Goal: Navigation & Orientation: Find specific page/section

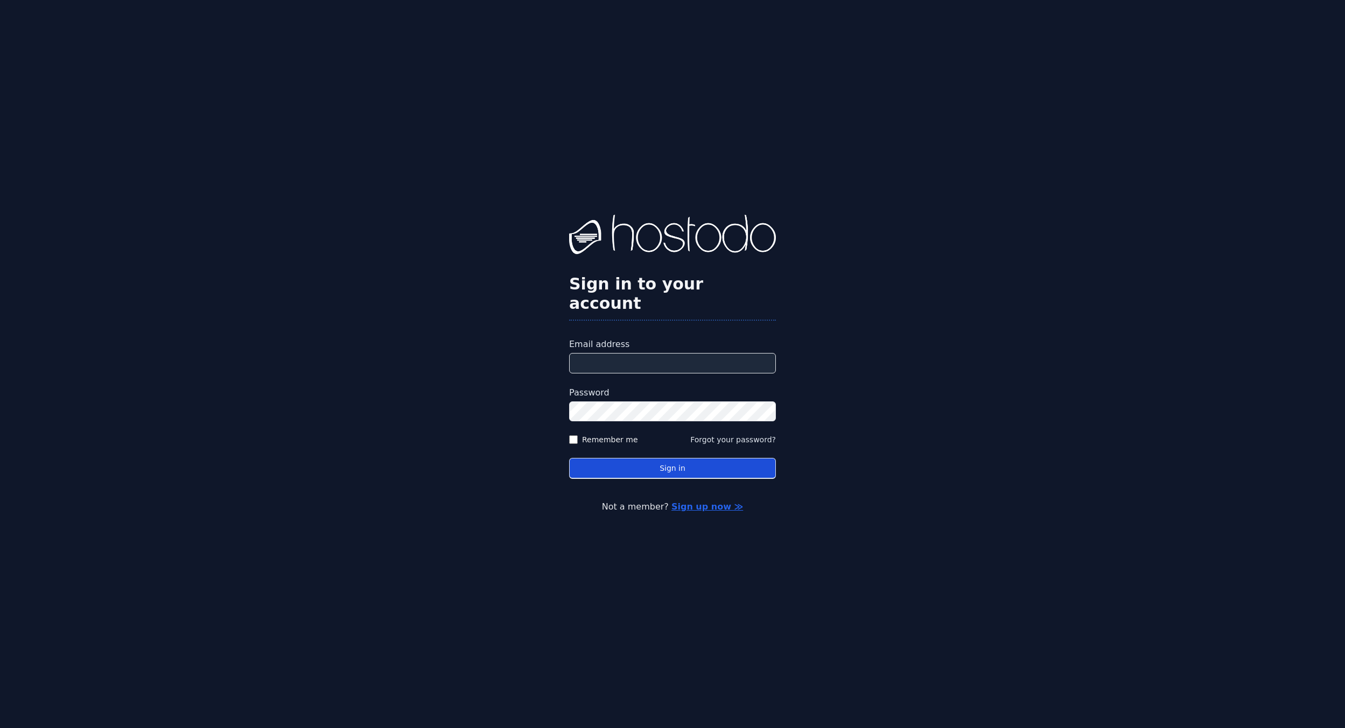
type input "**********"
click at [679, 466] on button "Sign in" at bounding box center [672, 468] width 207 height 21
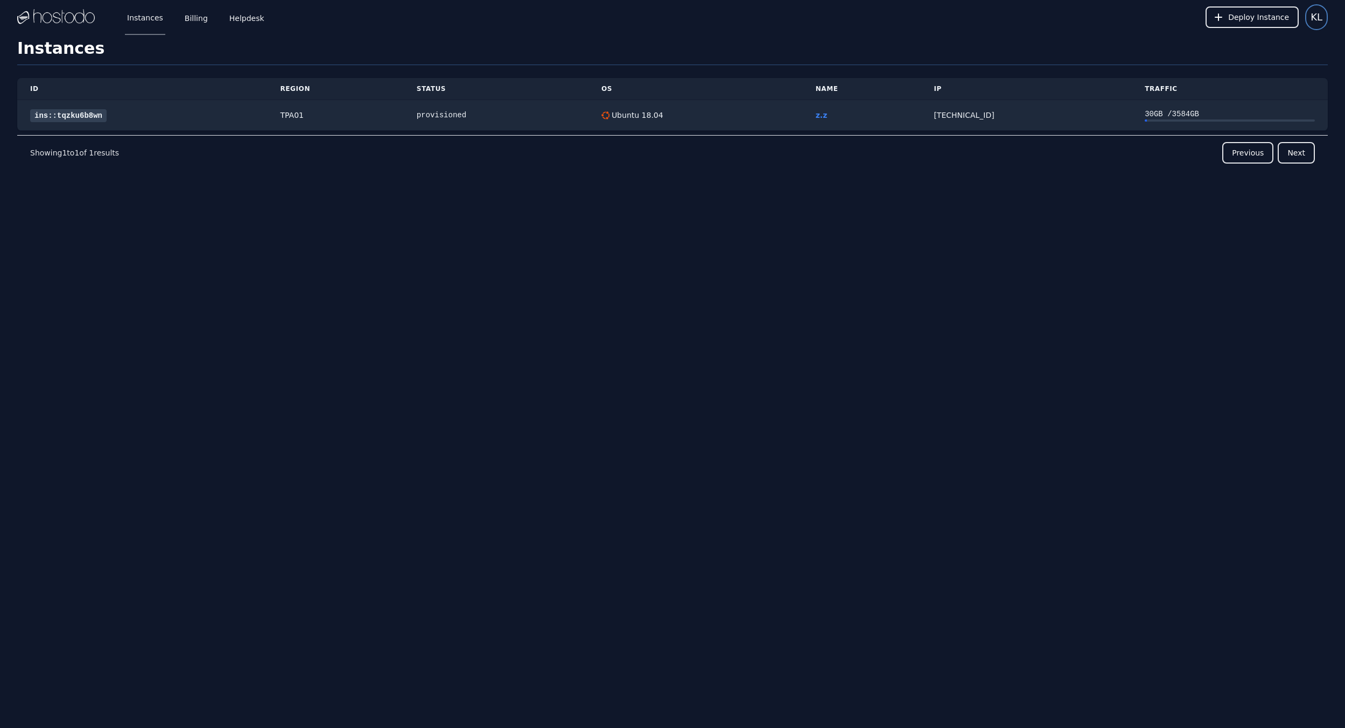
click at [1323, 12] on button "KL" at bounding box center [1316, 17] width 23 height 26
click at [1279, 46] on button "Settings" at bounding box center [1275, 46] width 103 height 19
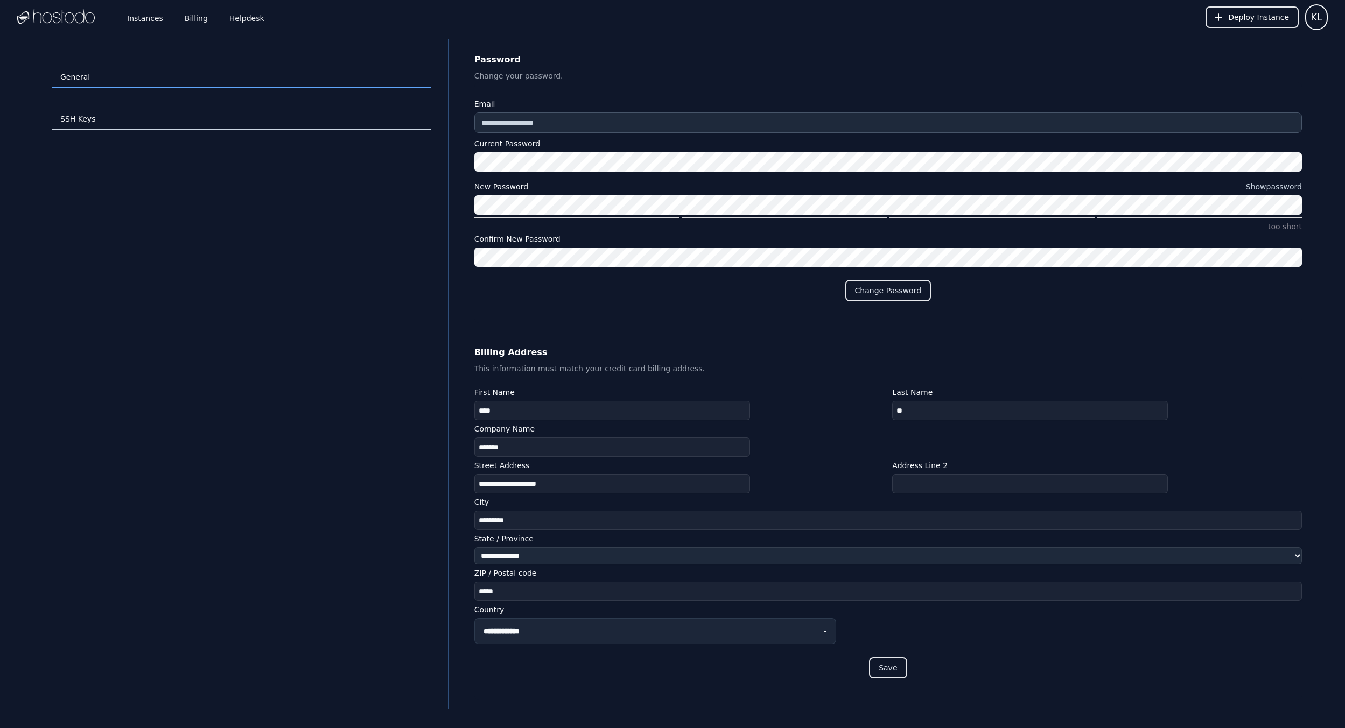
click at [187, 120] on link "SSH Keys" at bounding box center [241, 119] width 379 height 20
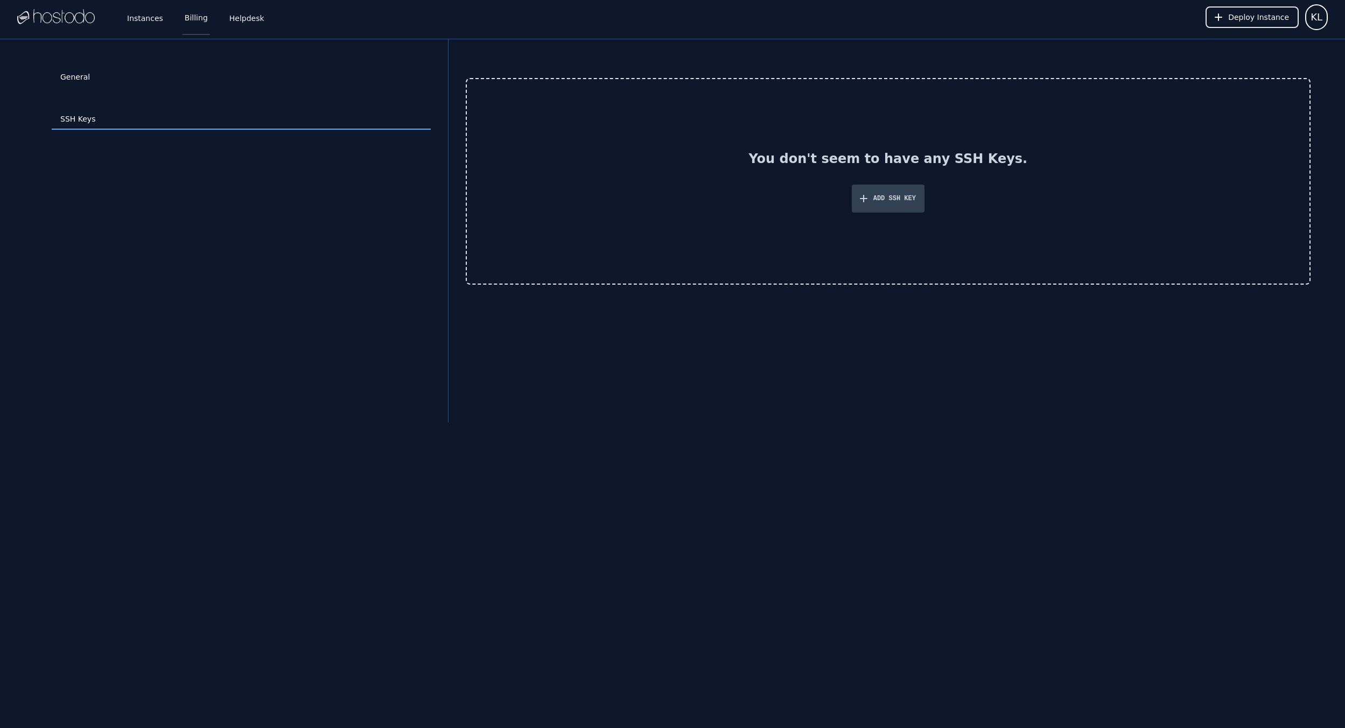
click at [195, 17] on link "Billing" at bounding box center [195, 17] width 27 height 36
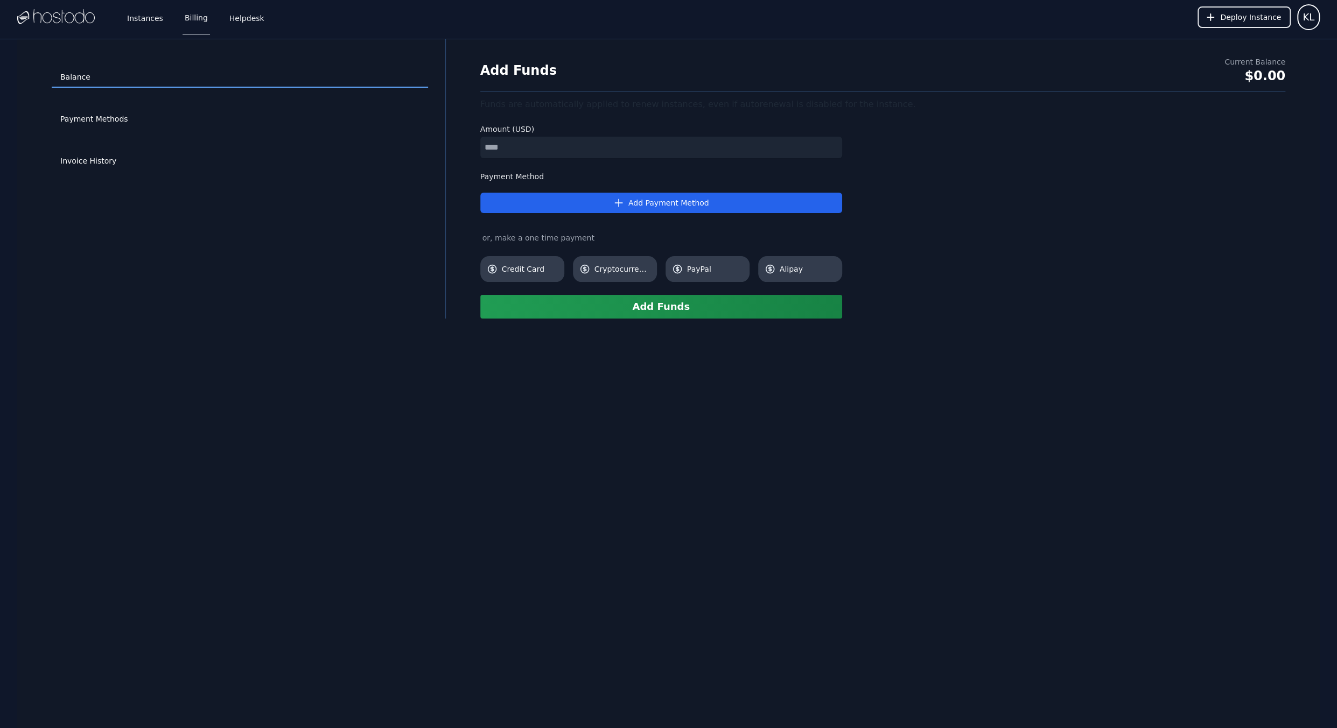
click at [196, 147] on div "Invoice History" at bounding box center [240, 162] width 376 height 42
click at [192, 168] on link "Invoice History" at bounding box center [240, 161] width 376 height 20
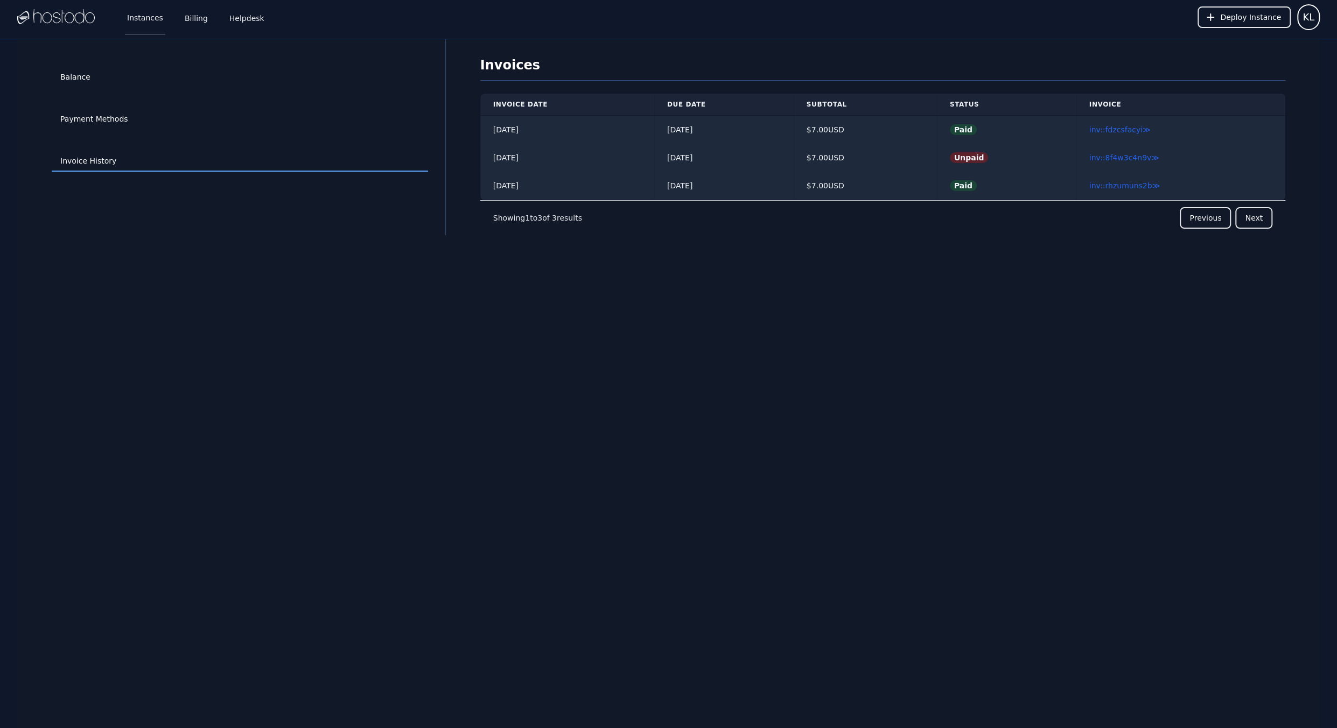
click at [156, 20] on link "Instances" at bounding box center [145, 17] width 40 height 36
